Goal: Find specific page/section: Find specific page/section

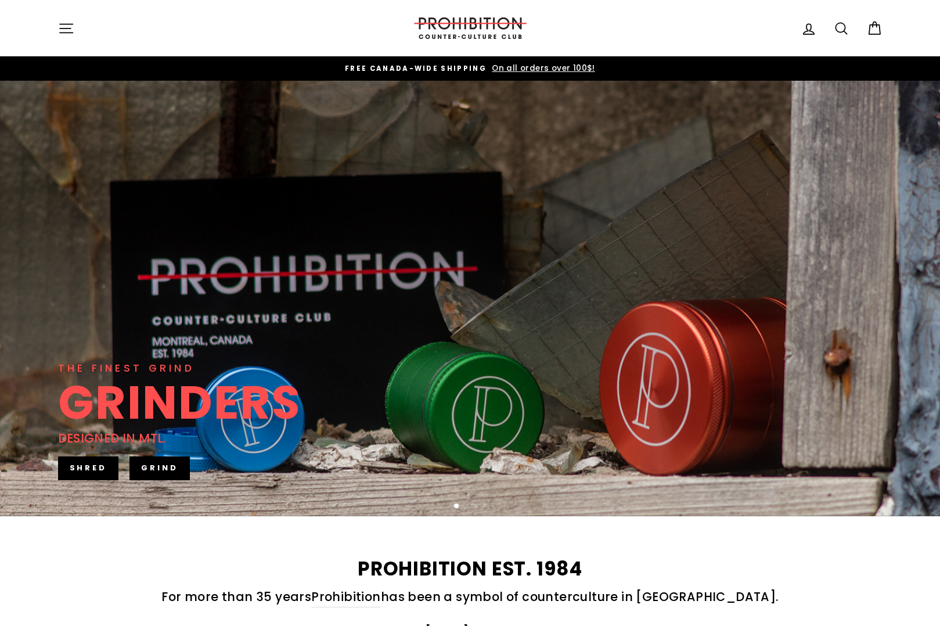
click at [76, 26] on button "Site navigation" at bounding box center [66, 28] width 30 height 25
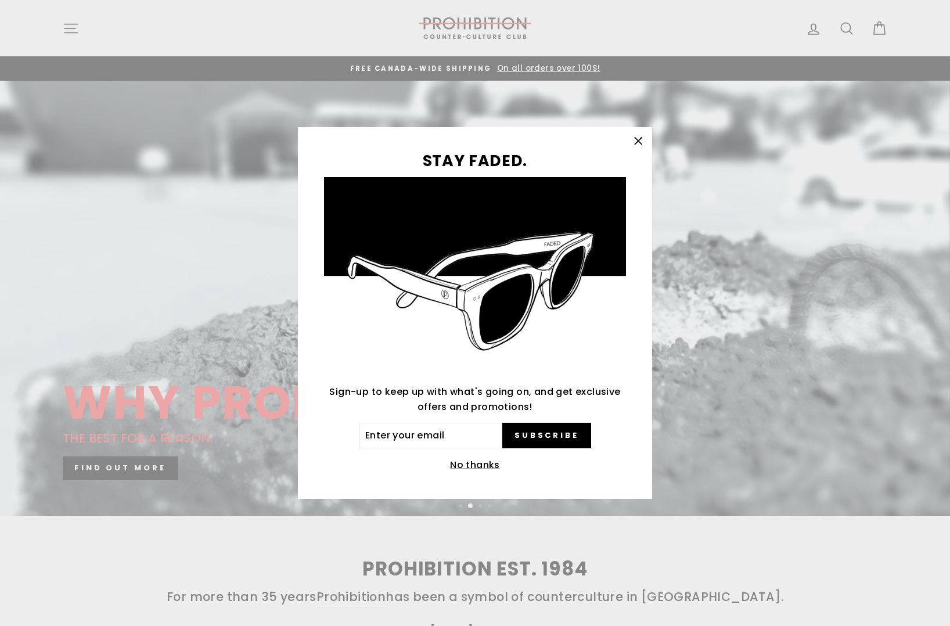
click at [641, 141] on icon "button" at bounding box center [638, 141] width 16 height 16
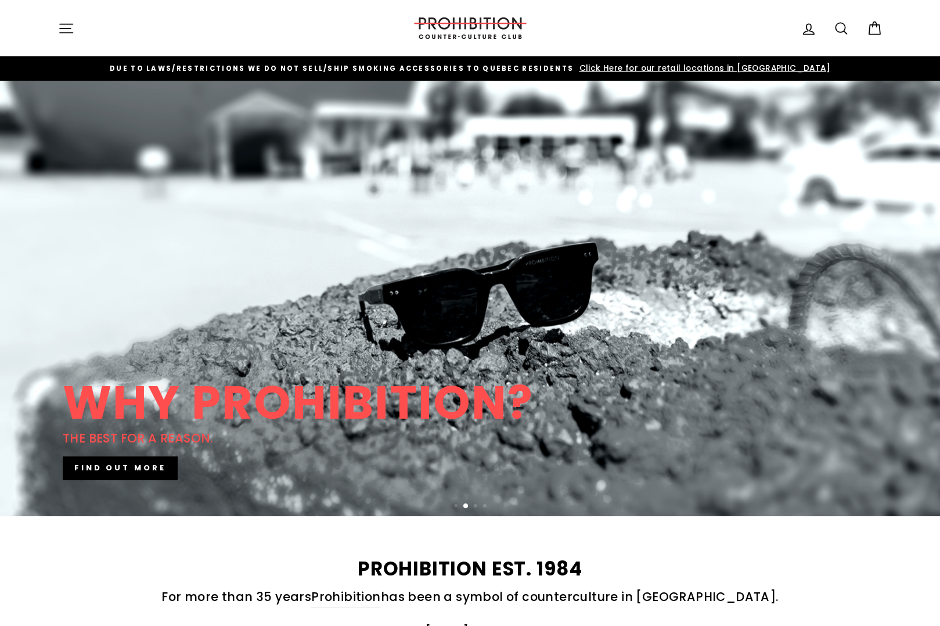
click at [64, 25] on icon "button" at bounding box center [66, 28] width 16 height 16
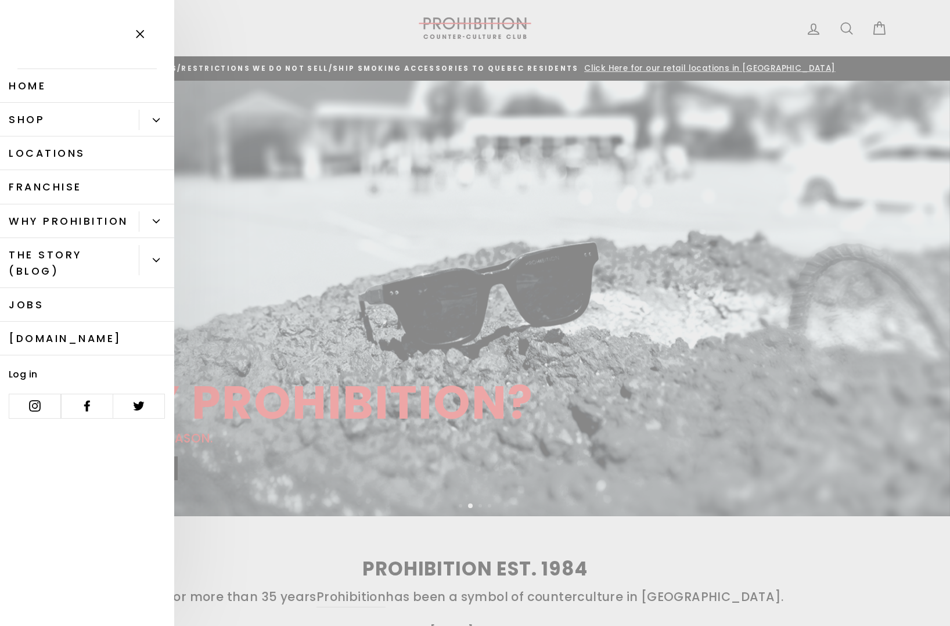
click at [85, 157] on link "Locations" at bounding box center [87, 153] width 174 height 34
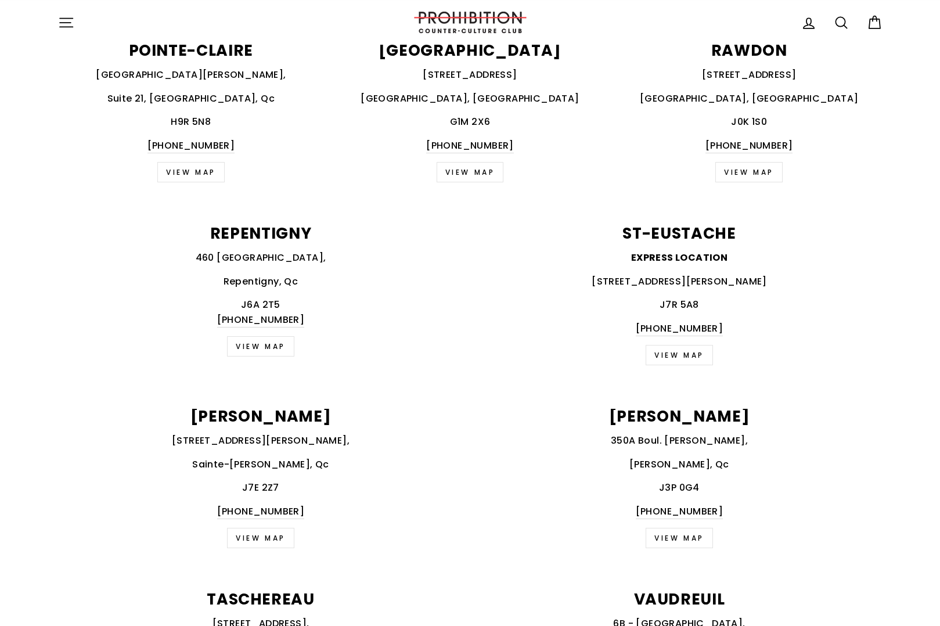
scroll to position [1421, 0]
click at [689, 357] on link "VIEW MAP" at bounding box center [679, 354] width 67 height 20
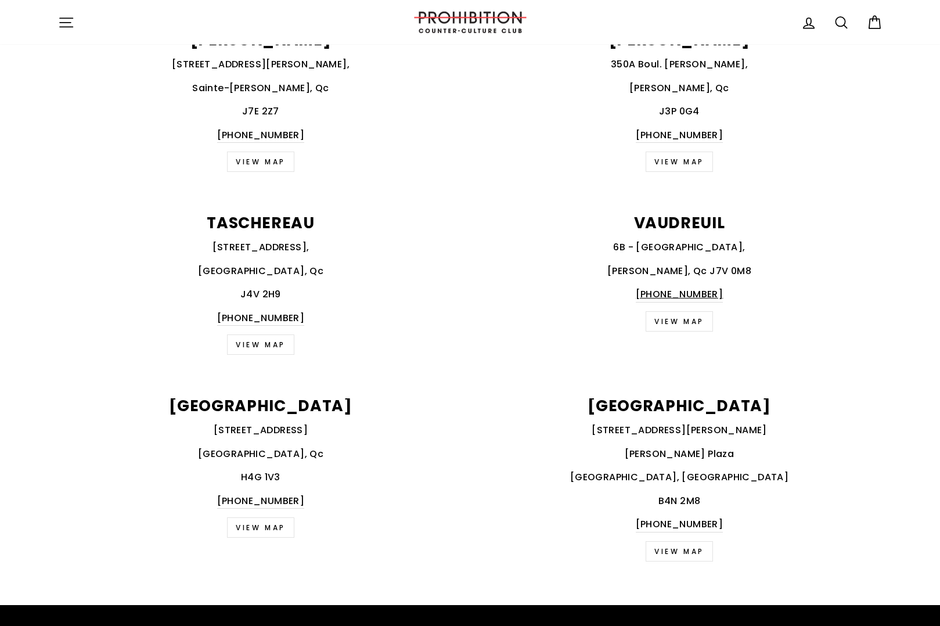
scroll to position [1816, 0]
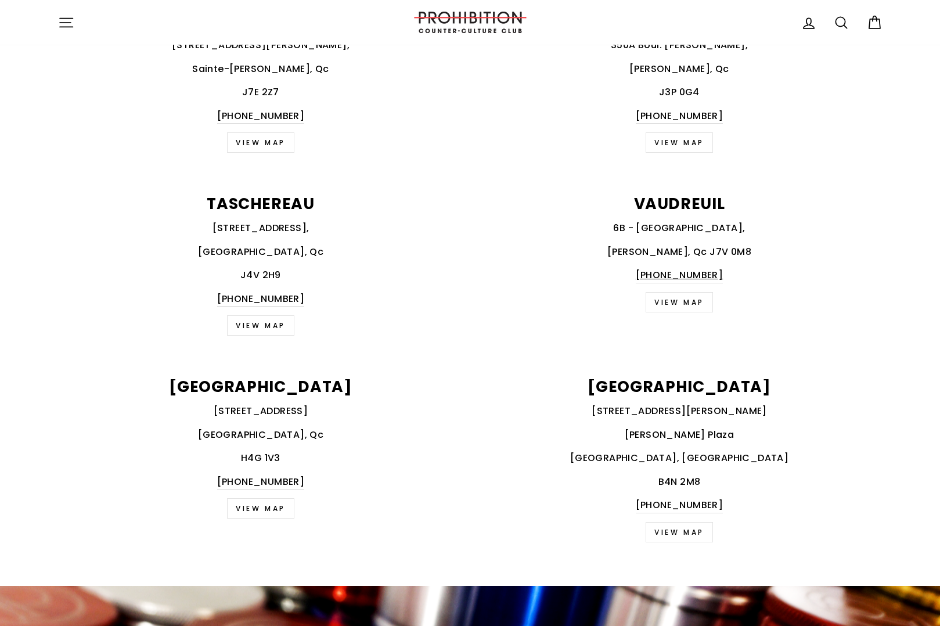
click at [253, 152] on link "VIEW MAP" at bounding box center [260, 142] width 67 height 20
